Goal: Information Seeking & Learning: Learn about a topic

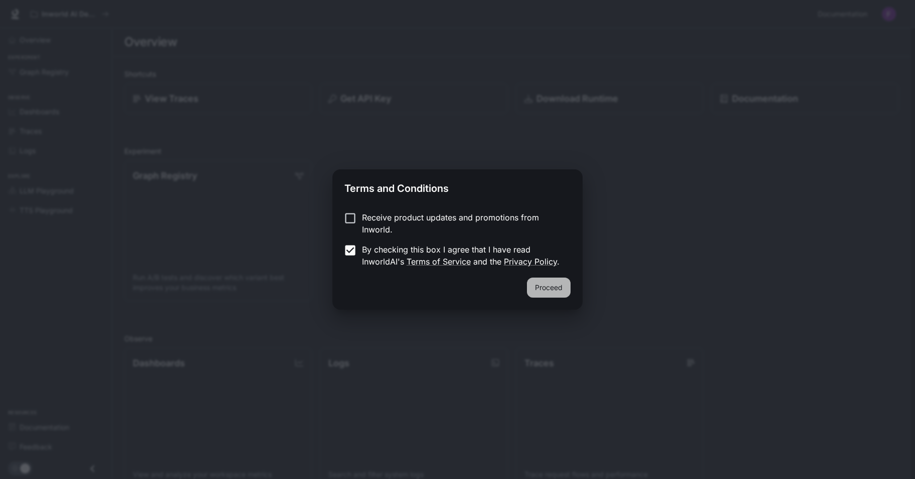
click at [561, 291] on button "Proceed" at bounding box center [549, 288] width 44 height 20
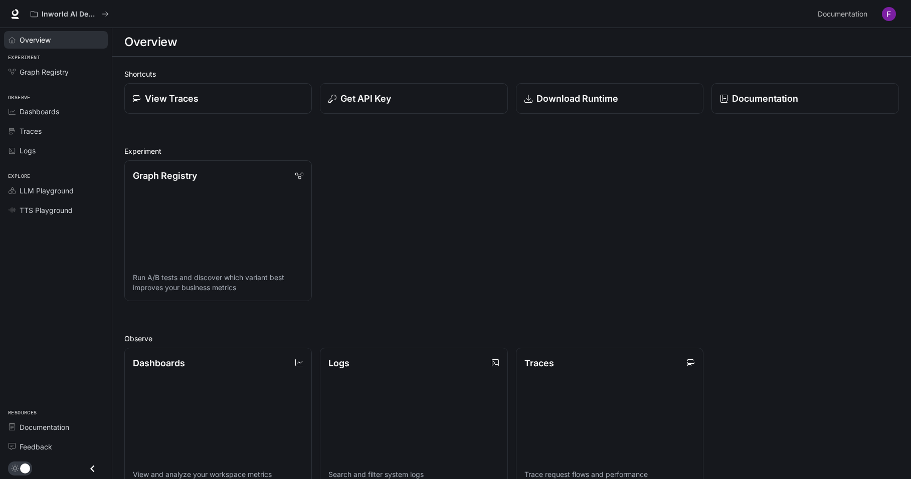
click at [54, 36] on div "Overview" at bounding box center [62, 40] width 84 height 11
click at [890, 11] on img "button" at bounding box center [889, 14] width 14 height 14
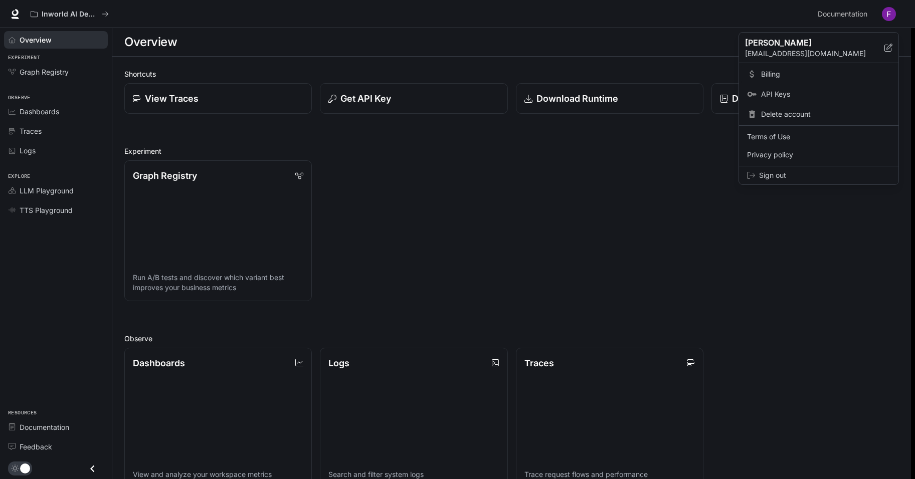
click at [774, 76] on span "Billing" at bounding box center [825, 74] width 129 height 10
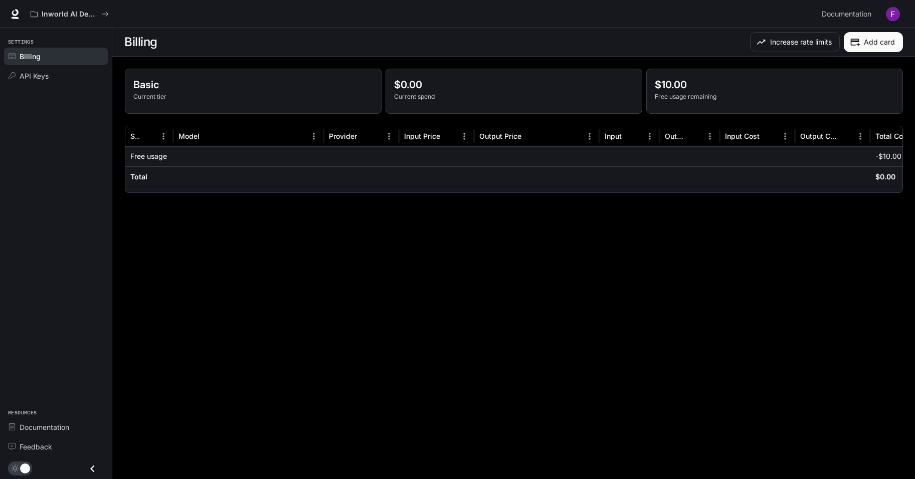
click at [159, 96] on p "Current tier" at bounding box center [253, 96] width 240 height 9
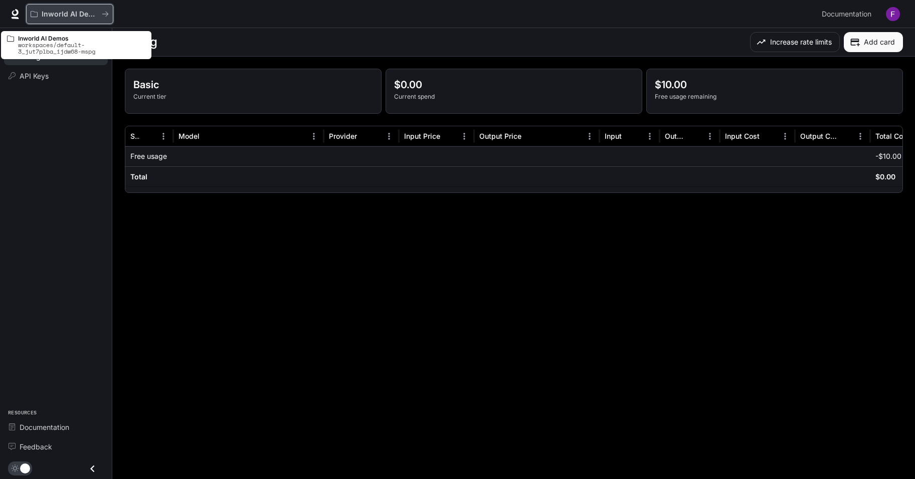
click at [55, 12] on p "Inworld AI Demos" at bounding box center [70, 14] width 56 height 9
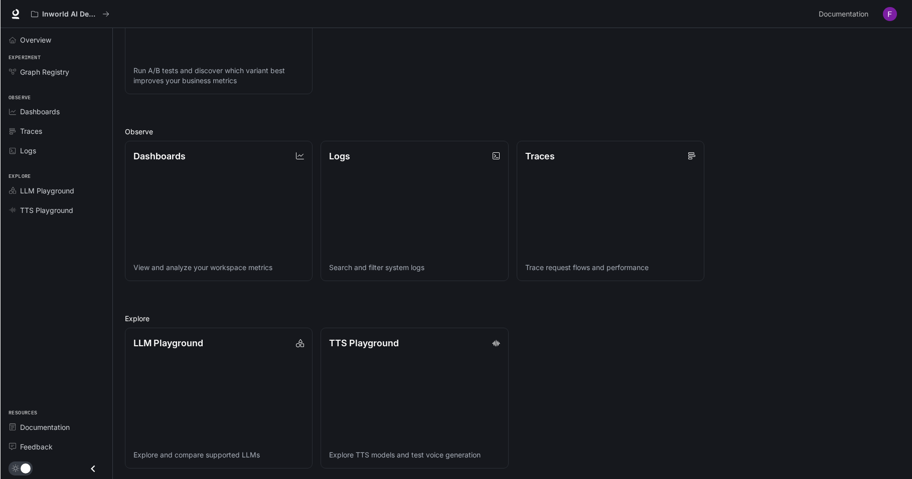
scroll to position [209, 0]
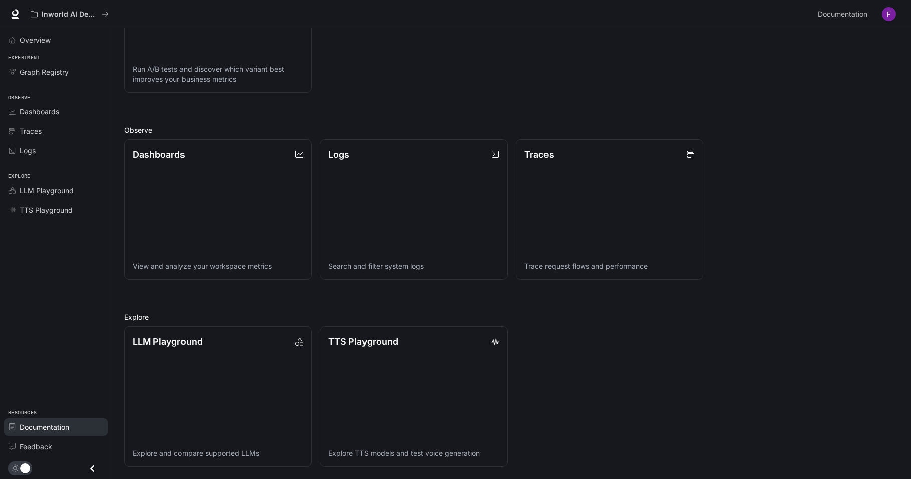
click at [55, 435] on link "Documentation" at bounding box center [56, 428] width 104 height 18
